Goal: Task Accomplishment & Management: Complete application form

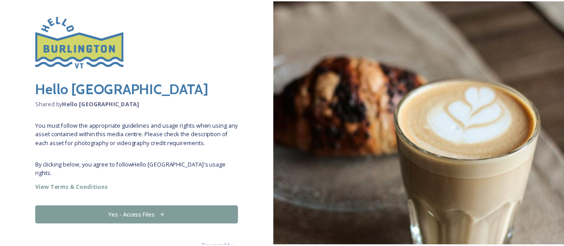
scroll to position [37, 0]
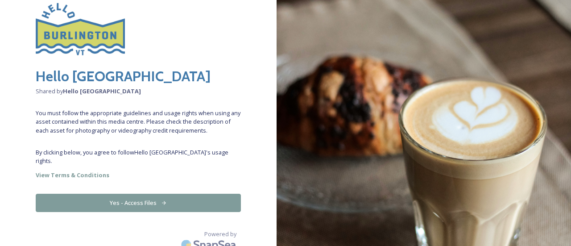
click at [180, 198] on button "Yes - Access Files" at bounding box center [138, 203] width 205 height 18
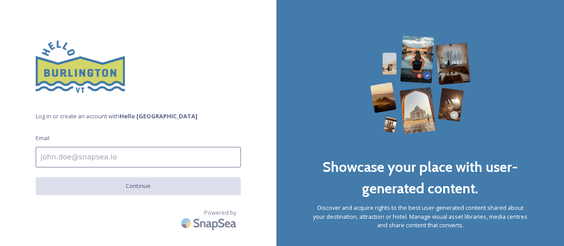
click at [154, 156] on input at bounding box center [138, 157] width 205 height 21
type input "[EMAIL_ADDRESS][US_STATE][DOMAIN_NAME]"
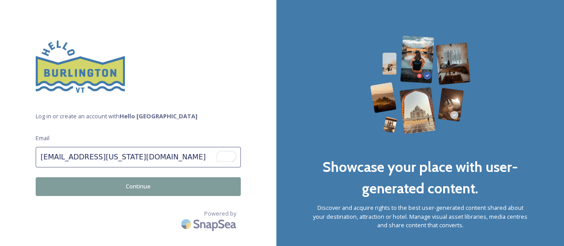
click at [130, 190] on button "Continue" at bounding box center [138, 186] width 205 height 18
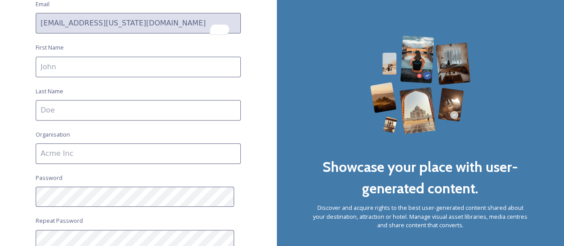
scroll to position [134, 0]
click at [102, 71] on input at bounding box center [138, 67] width 205 height 21
click at [102, 71] on input "To enrich screen reader interactions, please activate Accessibility in Grammarl…" at bounding box center [138, 67] width 205 height 21
type input "Austin"
type input "[PERSON_NAME]"
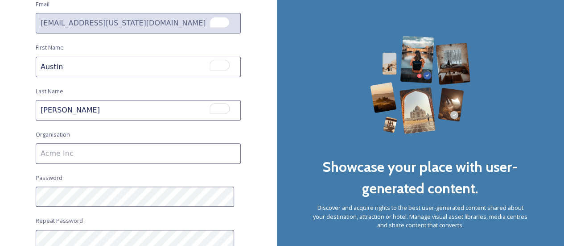
scroll to position [0, 0]
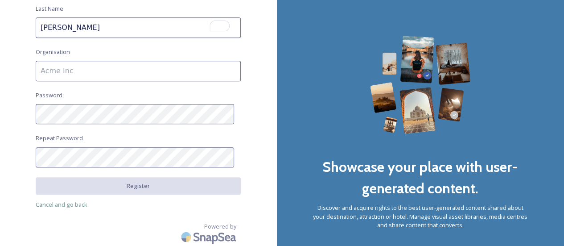
click at [100, 70] on input "To enrich screen reader interactions, please activate Accessibility in Grammarl…" at bounding box center [138, 71] width 205 height 21
type input "Lake Champlain Chamber"
click at [26, 106] on div "Log in or create an account with Hello Burlington Email [PERSON_NAME][EMAIL_ADD…" at bounding box center [138, 123] width 276 height 246
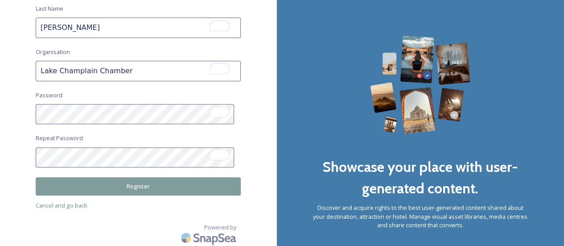
click at [116, 189] on button "Register" at bounding box center [138, 186] width 205 height 18
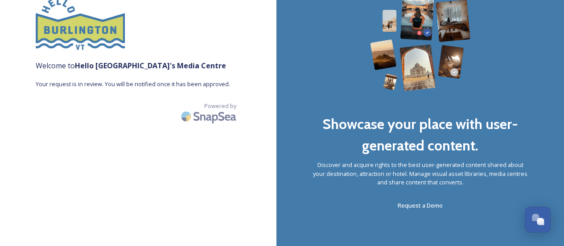
click at [185, 74] on div "Welcome to Hello Burlington 's Media Centre Your request is in review. You will…" at bounding box center [138, 80] width 276 height 174
click at [116, 66] on strong "Hello Burlington 's Media Centre" at bounding box center [150, 66] width 151 height 10
